Goal: Transaction & Acquisition: Obtain resource

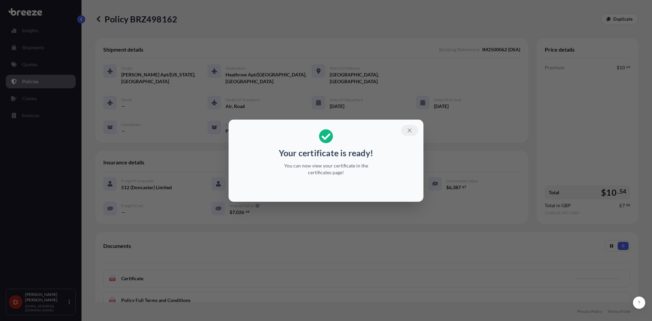
click at [409, 130] on icon "button" at bounding box center [409, 130] width 6 height 6
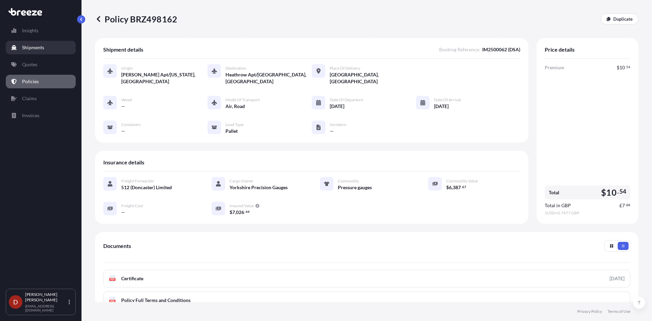
click at [35, 52] on link "Shipments" at bounding box center [41, 48] width 70 height 14
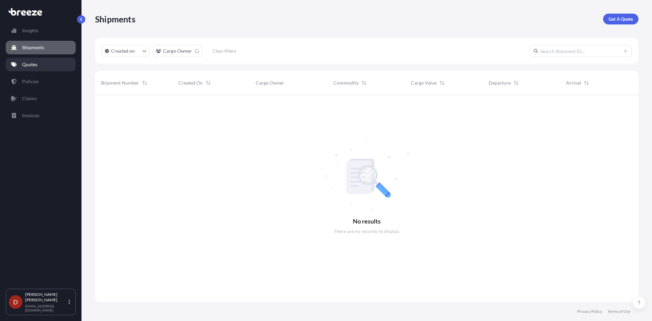
scroll to position [226, 538]
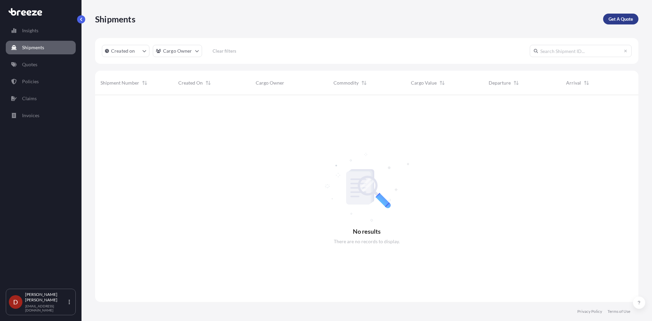
click at [621, 23] on link "Get A Quote" at bounding box center [620, 19] width 35 height 11
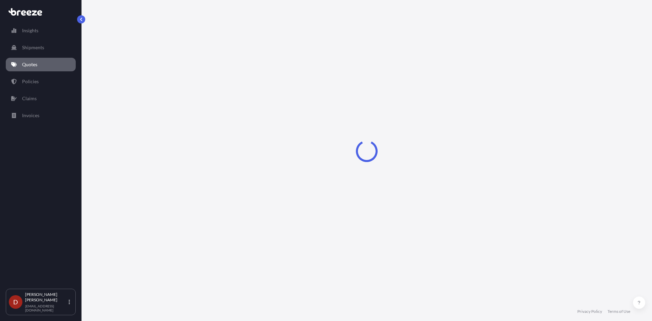
select select "Sea"
select select "1"
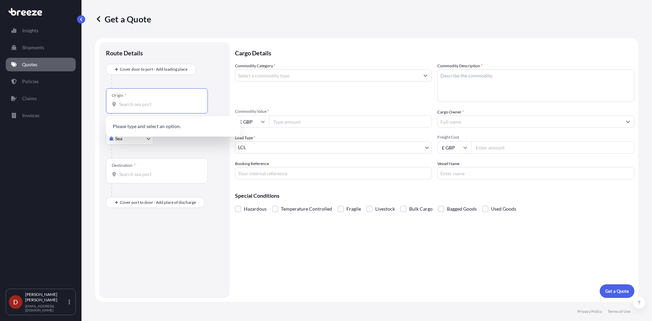
click at [143, 104] on input "Origin *" at bounding box center [159, 104] width 80 height 7
click at [123, 138] on body "0 options available. Insights Shipments Quotes Policies Claims Invoices D [PERS…" at bounding box center [326, 160] width 652 height 321
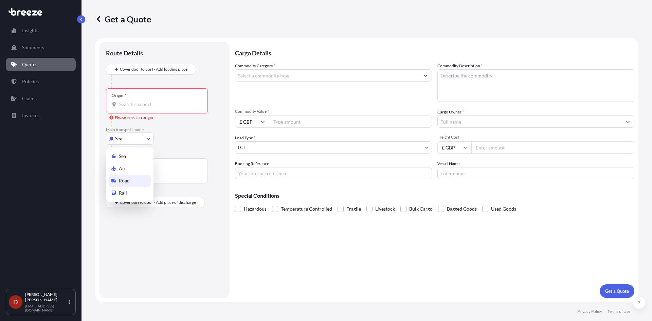
click at [119, 177] on div "Road" at bounding box center [130, 180] width 42 height 12
select select "Road"
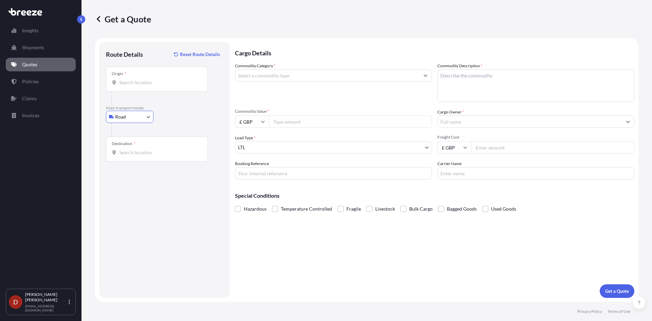
click at [147, 82] on input "Origin *" at bounding box center [159, 82] width 80 height 7
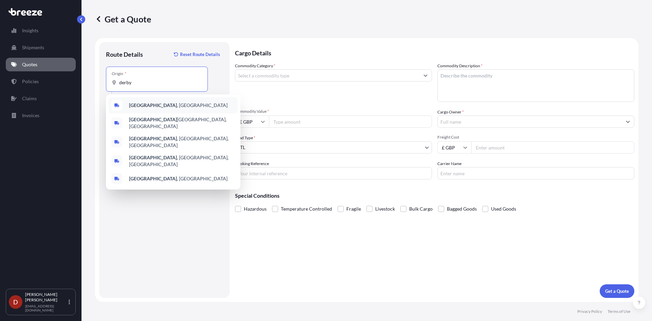
click at [133, 104] on b "[GEOGRAPHIC_DATA]" at bounding box center [153, 105] width 48 height 6
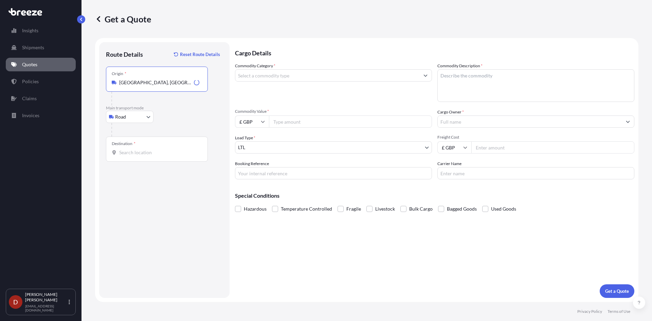
type input "[GEOGRAPHIC_DATA], [GEOGRAPHIC_DATA]"
click at [140, 150] on input "Destination *" at bounding box center [159, 152] width 80 height 7
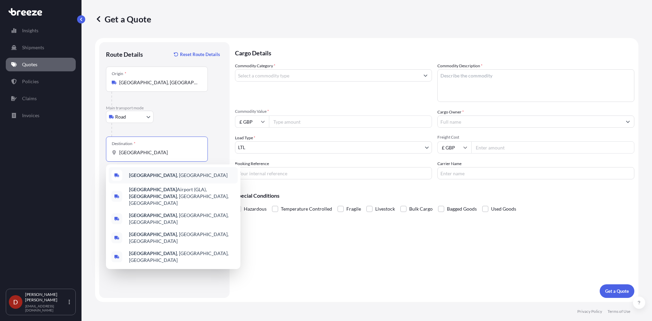
click at [154, 174] on span "[GEOGRAPHIC_DATA] , [GEOGRAPHIC_DATA]" at bounding box center [178, 175] width 98 height 7
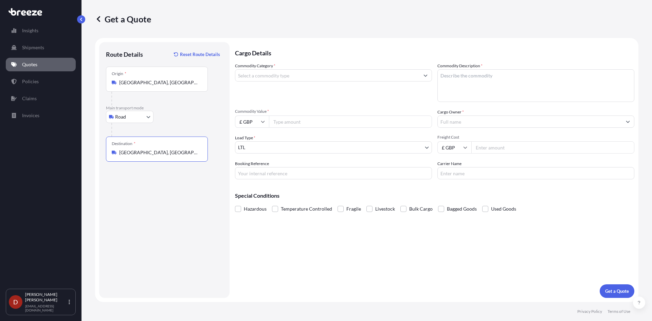
type input "[GEOGRAPHIC_DATA], [GEOGRAPHIC_DATA]"
click at [287, 82] on div "Commodity Category *" at bounding box center [333, 81] width 197 height 39
click at [288, 78] on input "Commodity Category *" at bounding box center [327, 75] width 184 height 12
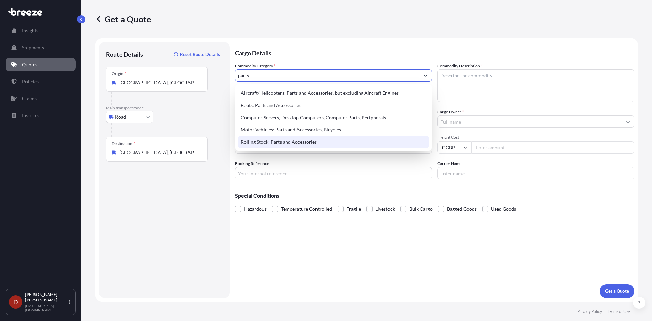
click at [273, 144] on div "Rolling Stock: Parts and Accessories" at bounding box center [333, 142] width 191 height 12
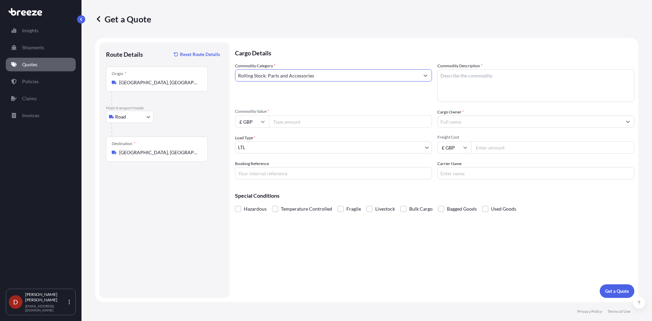
type input "Rolling Stock: Parts and Accessories"
click at [467, 72] on textarea "Commodity Description *" at bounding box center [535, 85] width 197 height 33
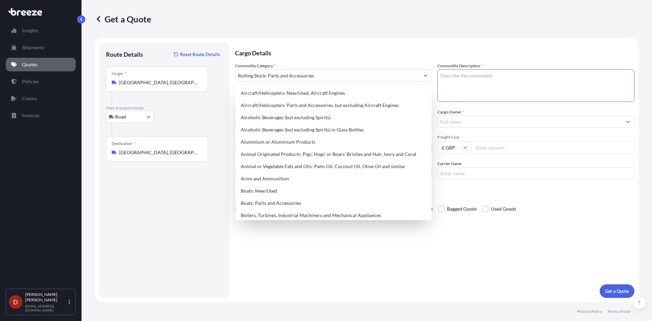
paste textarea "LTPA 10Gig [PERSON_NAME]"
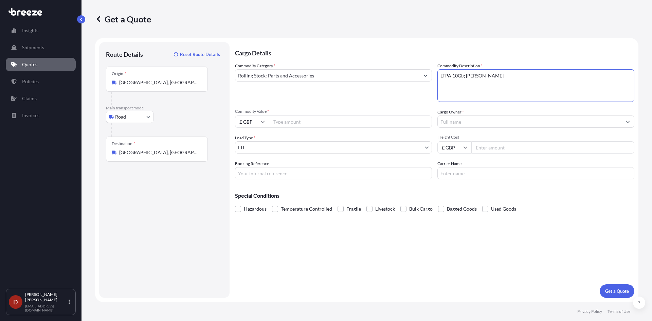
type textarea "LTPA 10Gig [PERSON_NAME]"
click at [296, 123] on input "Commodity Value *" at bounding box center [350, 121] width 163 height 12
type input "1000"
click at [493, 121] on input "Cargo Owner *" at bounding box center [530, 121] width 184 height 12
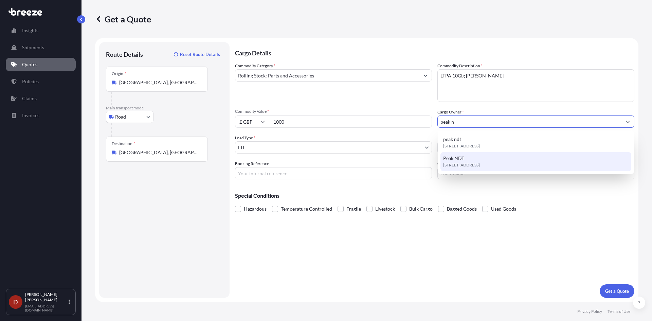
click at [457, 157] on span "Peak NDT" at bounding box center [453, 158] width 21 height 7
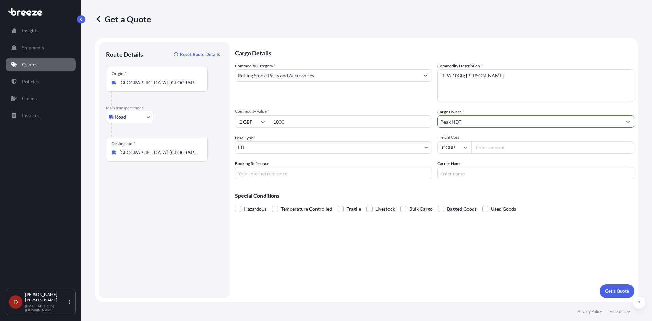
type input "Peak NDT"
click at [353, 174] on input "Booking Reference" at bounding box center [333, 173] width 197 height 12
click at [234, 172] on form "Route Details Reset Route Details Place of loading Road Road Rail Origin * [GEO…" at bounding box center [366, 170] width 543 height 264
click at [237, 172] on input "DO200069" at bounding box center [333, 173] width 197 height 12
click at [275, 173] on input "DO200069" at bounding box center [333, 173] width 197 height 12
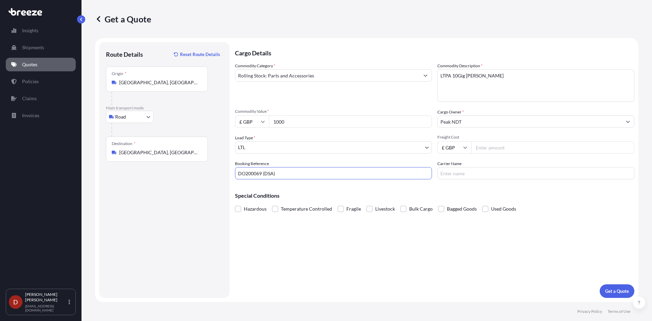
click at [248, 176] on input "DO200069 (DSA)" at bounding box center [333, 173] width 197 height 12
type input "DO2500069 (DSA)"
click at [608, 289] on p "Get a Quote" at bounding box center [617, 291] width 24 height 7
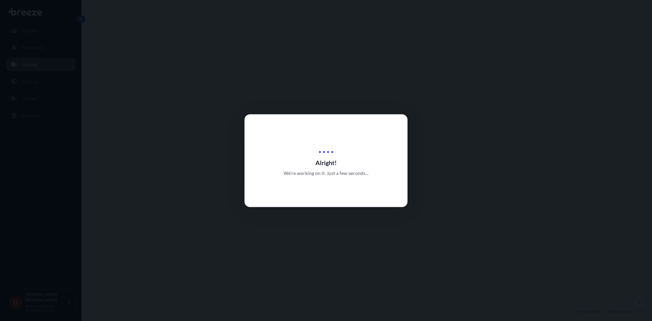
select select "Road"
select select "1"
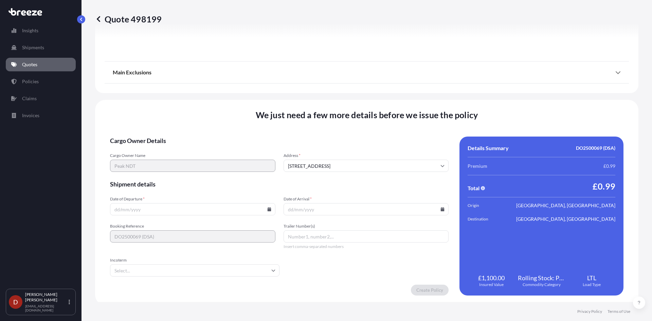
scroll to position [750, 0]
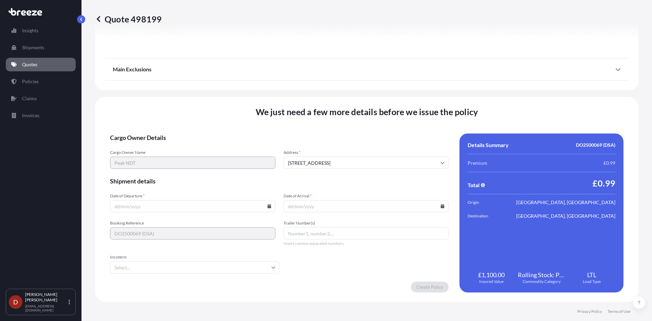
click at [188, 204] on input "Date of Departure *" at bounding box center [192, 206] width 165 height 12
click at [267, 207] on icon at bounding box center [269, 206] width 4 height 4
click at [193, 118] on button "4" at bounding box center [191, 119] width 11 height 11
type input "[DATE]"
click at [380, 209] on input "Date of Arrival *" at bounding box center [365, 206] width 165 height 12
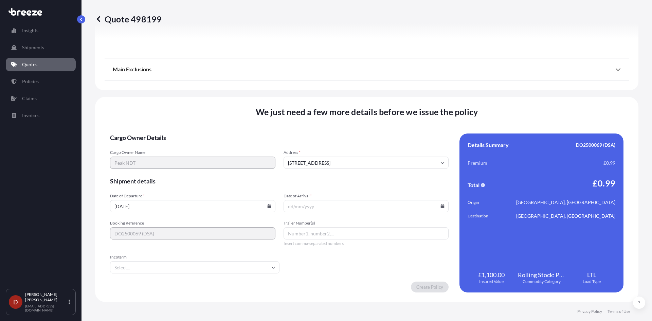
click at [441, 208] on icon at bounding box center [442, 206] width 4 height 4
click at [381, 116] on button "5" at bounding box center [379, 119] width 11 height 11
type input "[DATE]"
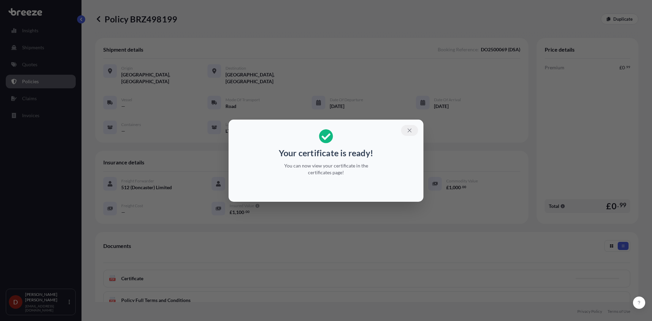
click at [404, 129] on button "button" at bounding box center [409, 130] width 17 height 11
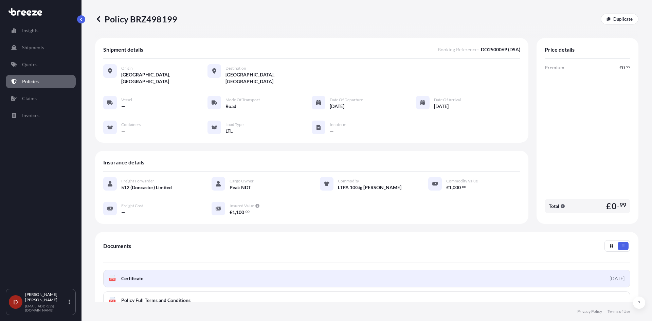
click at [321, 273] on link "PDF Certificate [DATE]" at bounding box center [366, 279] width 527 height 18
